Goal: Task Accomplishment & Management: Use online tool/utility

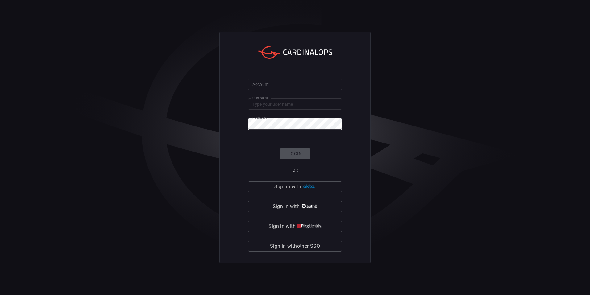
type input "aviad"
drag, startPoint x: 0, startPoint y: 0, endPoint x: 276, endPoint y: 90, distance: 290.5
click at [276, 90] on input "Account" at bounding box center [295, 83] width 94 height 11
type input "cybershield360-primary"
click at [305, 155] on button "Login" at bounding box center [295, 153] width 31 height 11
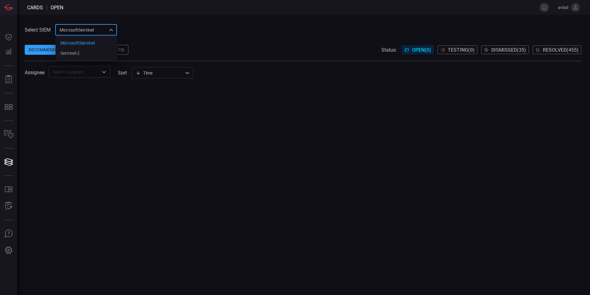
click at [104, 28] on div "MicrosoftSentinel 11c42ee3-b155-483d-a504-5846815c378e MicrosoftSentinel sentin…" at bounding box center [86, 29] width 62 height 11
click at [101, 53] on li "sentinel-2" at bounding box center [87, 53] width 62 height 10
